Goal: Information Seeking & Learning: Learn about a topic

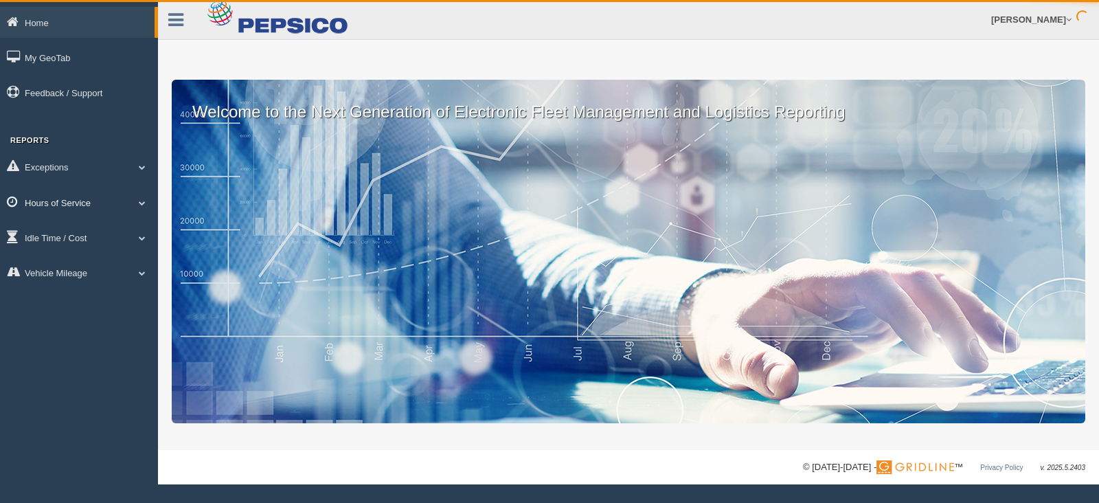
click at [69, 210] on link "Hours of Service" at bounding box center [79, 202] width 158 height 31
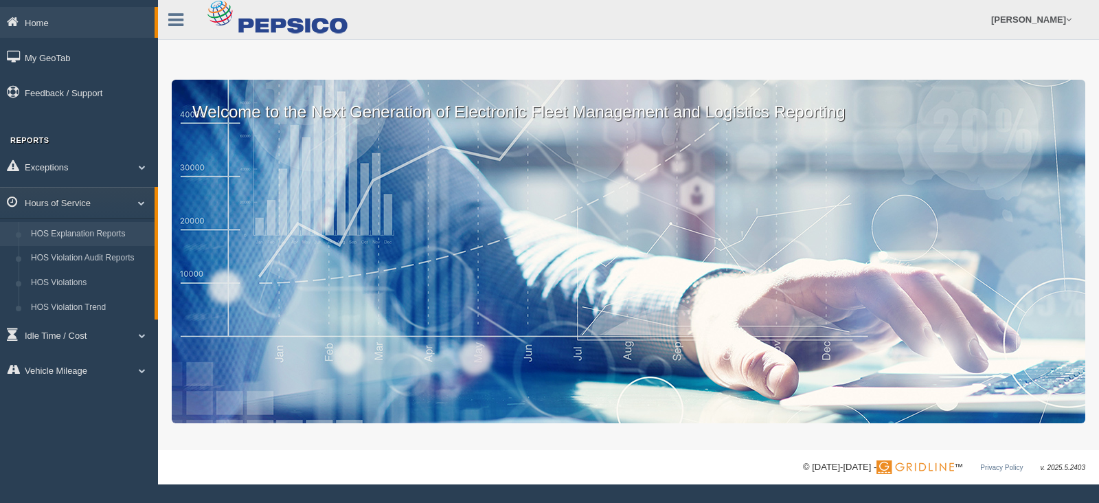
click at [84, 238] on link "HOS Explanation Reports" at bounding box center [90, 234] width 130 height 25
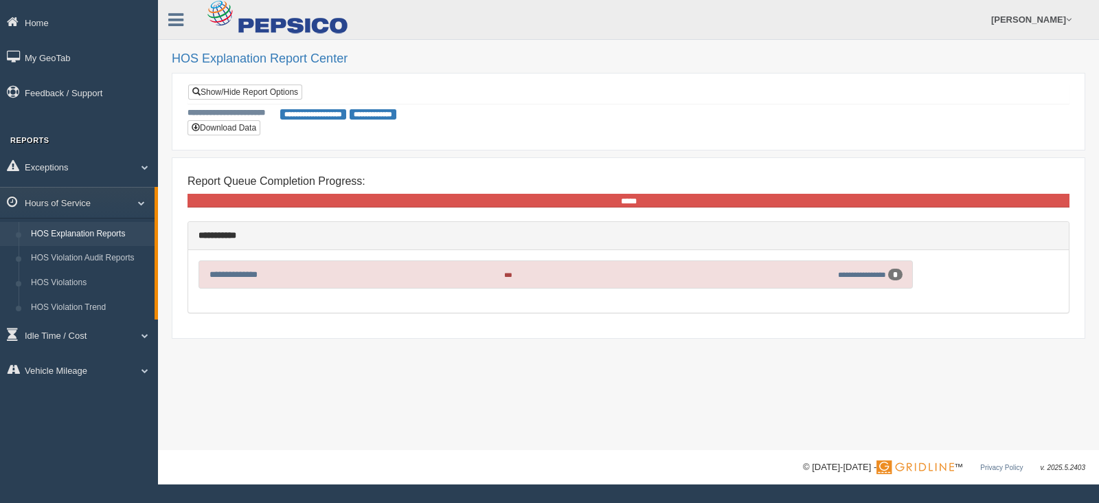
click at [244, 100] on div "**********" at bounding box center [628, 93] width 880 height 19
click at [244, 94] on link "Show/Hide Report Options" at bounding box center [245, 91] width 114 height 15
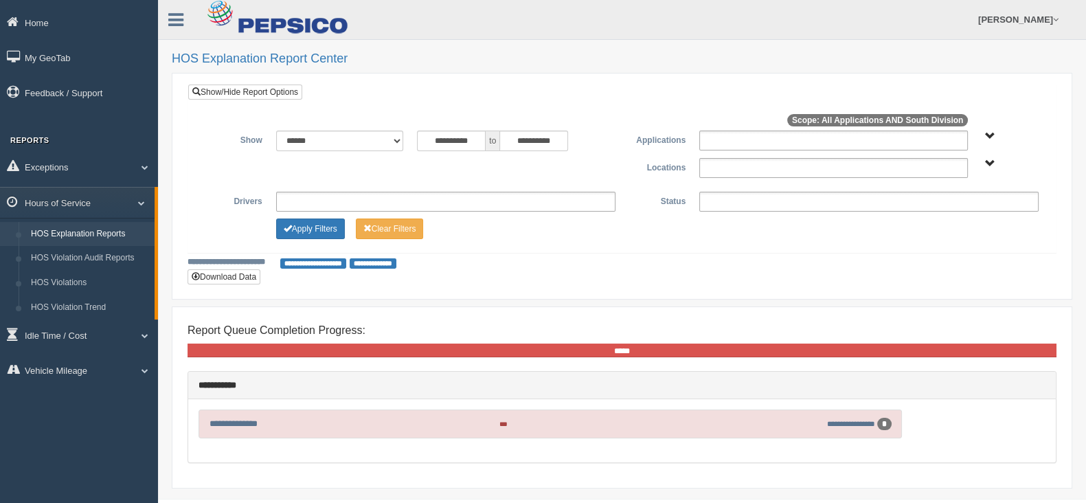
click at [987, 165] on span "South Division" at bounding box center [990, 164] width 10 height 10
click at [949, 207] on button "South Division" at bounding box center [954, 213] width 69 height 15
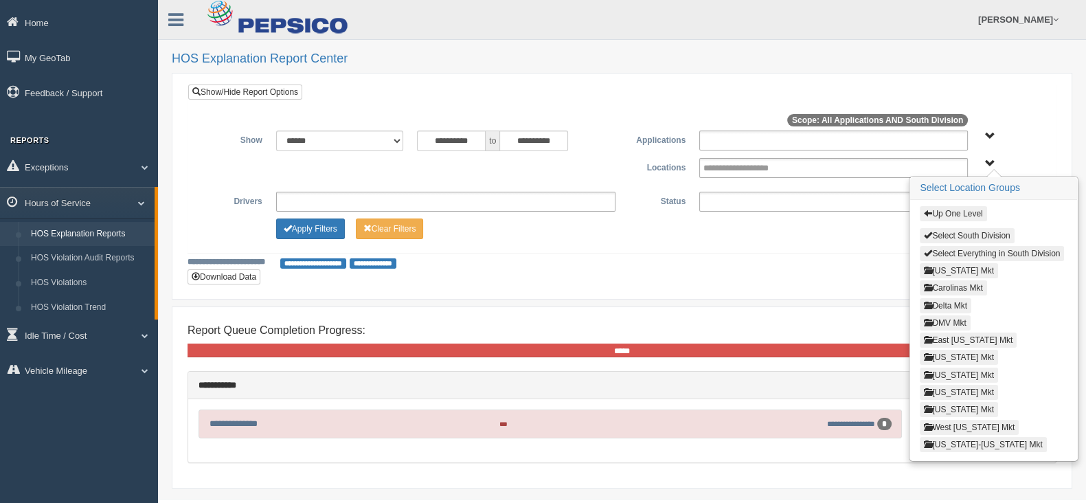
click at [952, 369] on button "[US_STATE] Mkt" at bounding box center [959, 374] width 78 height 15
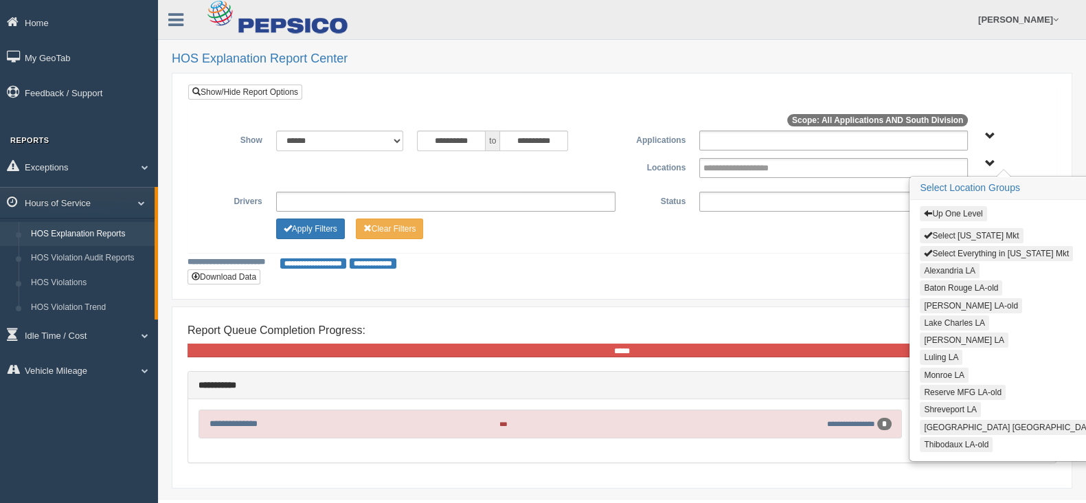
click at [932, 266] on button "Alexandria LA" at bounding box center [950, 270] width 60 height 15
click at [937, 323] on button "Lake Charles LA" at bounding box center [954, 322] width 69 height 15
click at [937, 339] on button "[PERSON_NAME] LA" at bounding box center [964, 339] width 89 height 15
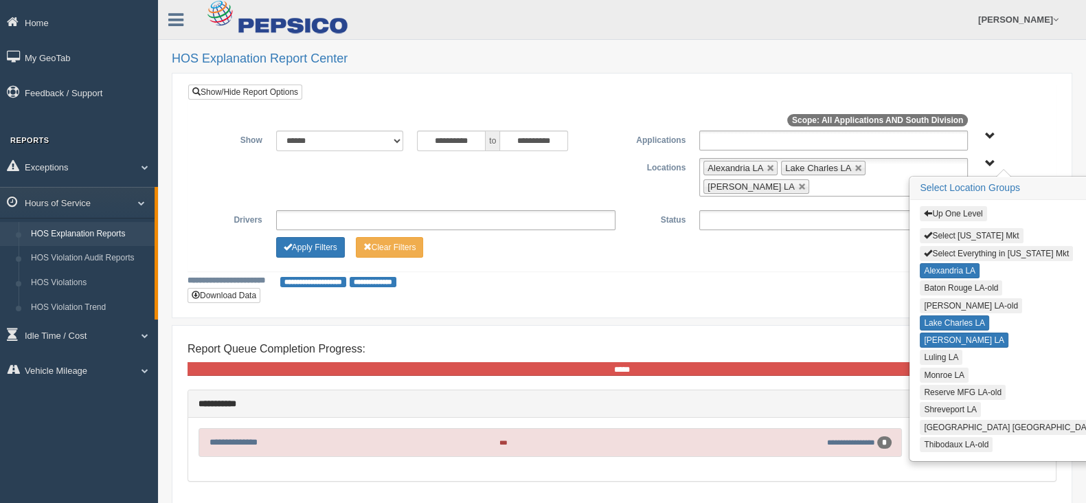
click at [937, 353] on button "Luling LA" at bounding box center [941, 357] width 43 height 15
click at [936, 372] on button "Monroe LA" at bounding box center [944, 374] width 49 height 15
click at [933, 404] on button "Shreveport LA" at bounding box center [950, 409] width 61 height 15
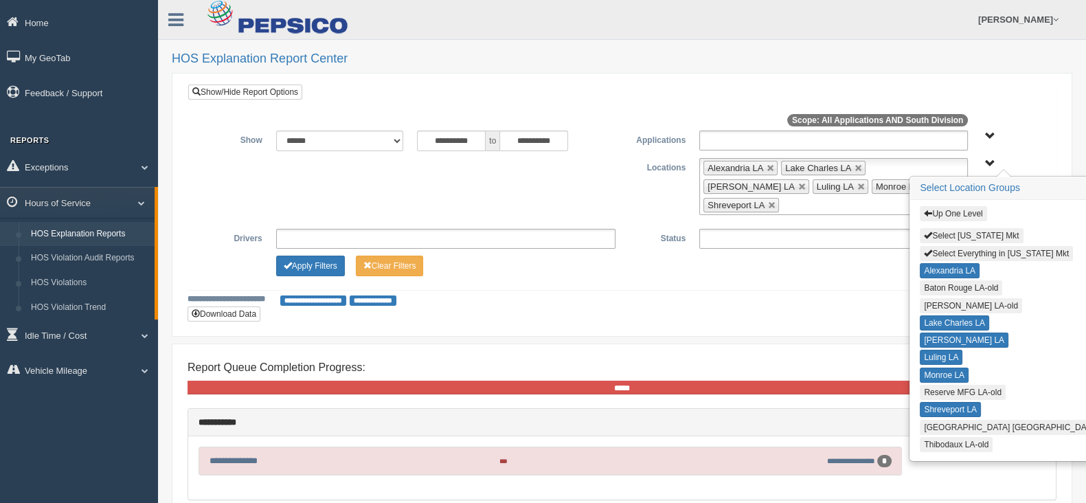
click at [933, 420] on button "[GEOGRAPHIC_DATA] [GEOGRAPHIC_DATA]" at bounding box center [1011, 427] width 182 height 15
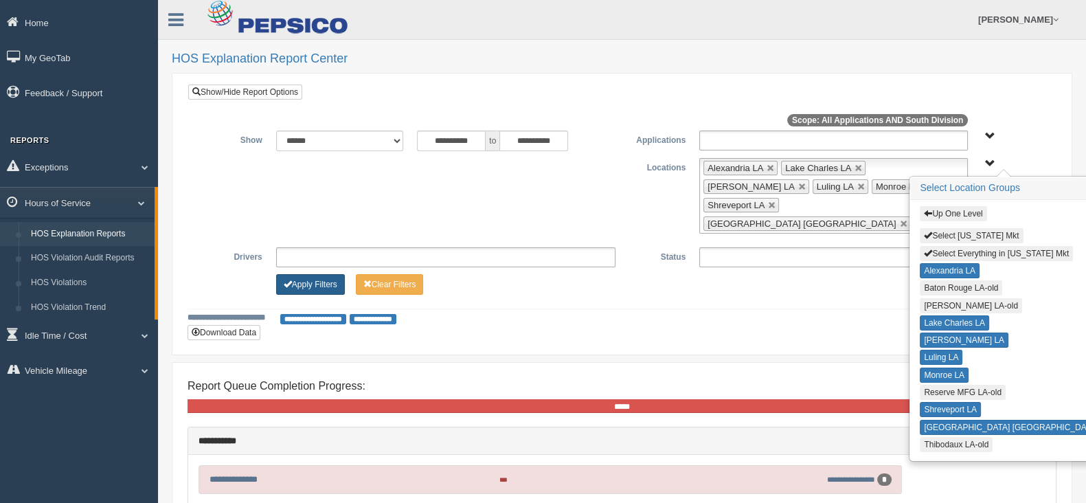
click at [323, 274] on button "Apply Filters" at bounding box center [310, 284] width 69 height 21
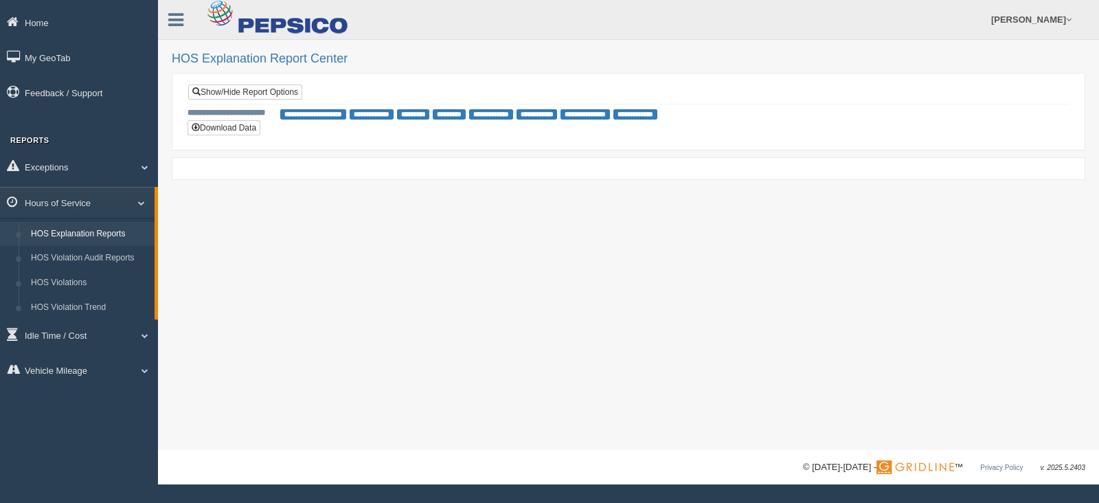
click at [173, 54] on h2 "HOS Explanation Report Center" at bounding box center [628, 59] width 913 height 14
click at [171, 46] on div "**********" at bounding box center [628, 225] width 941 height 450
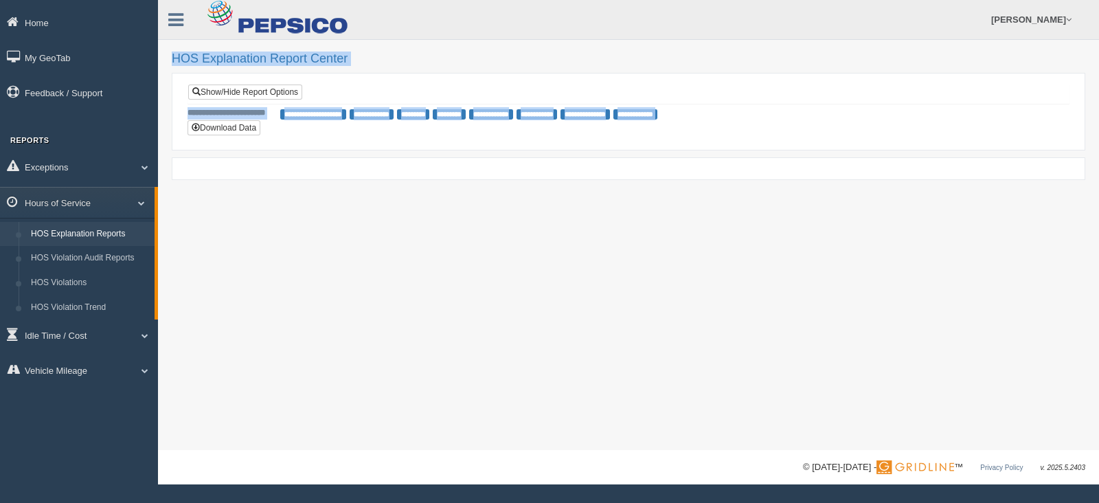
drag, startPoint x: 172, startPoint y: 57, endPoint x: 673, endPoint y: 314, distance: 563.3
click at [673, 314] on div "**********" at bounding box center [628, 225] width 941 height 450
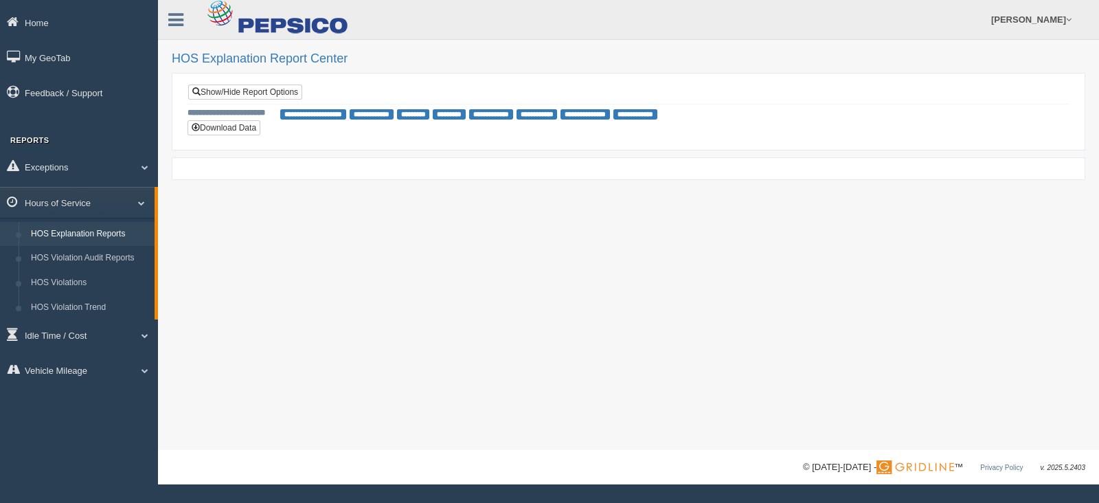
drag, startPoint x: 672, startPoint y: 307, endPoint x: 410, endPoint y: 315, distance: 262.4
click at [427, 315] on div "**********" at bounding box center [628, 225] width 941 height 450
